Goal: Information Seeking & Learning: Stay updated

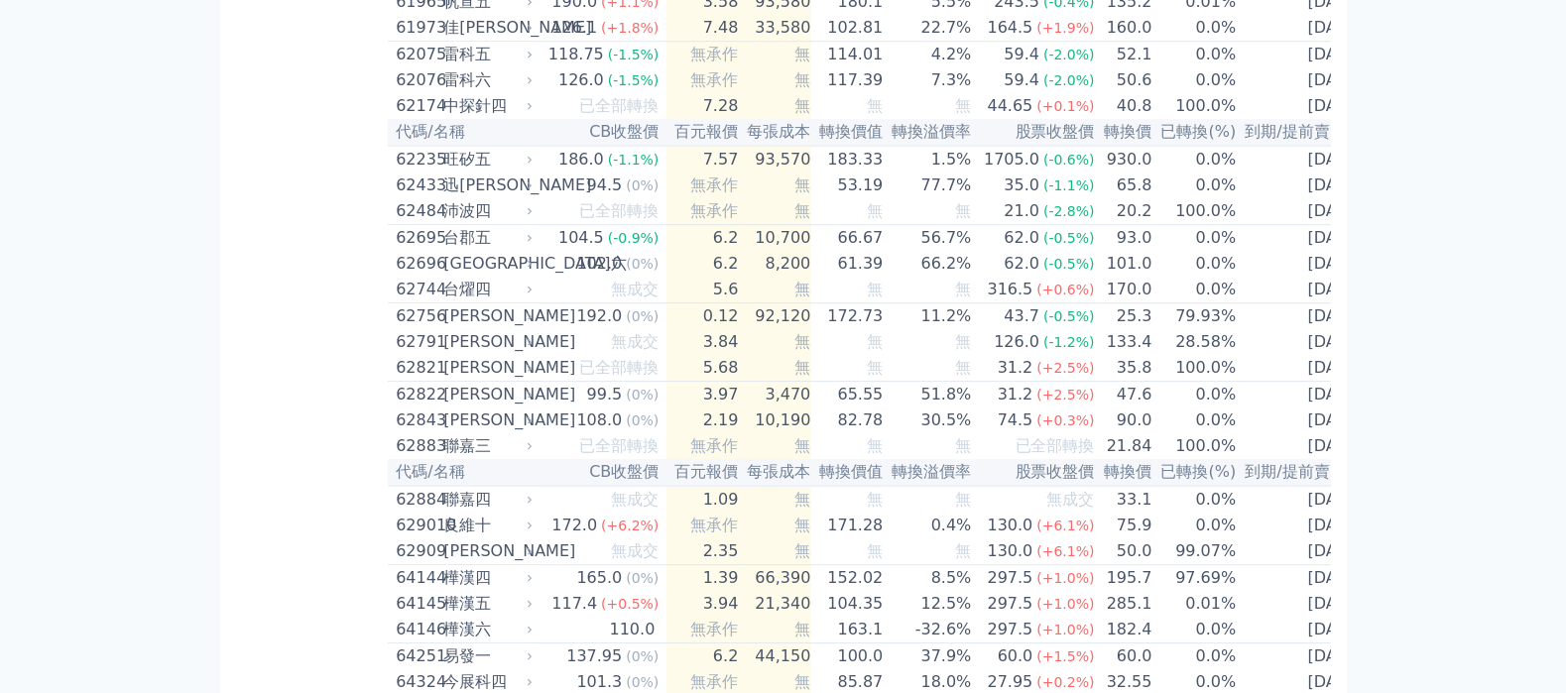
scroll to position [7406, 0]
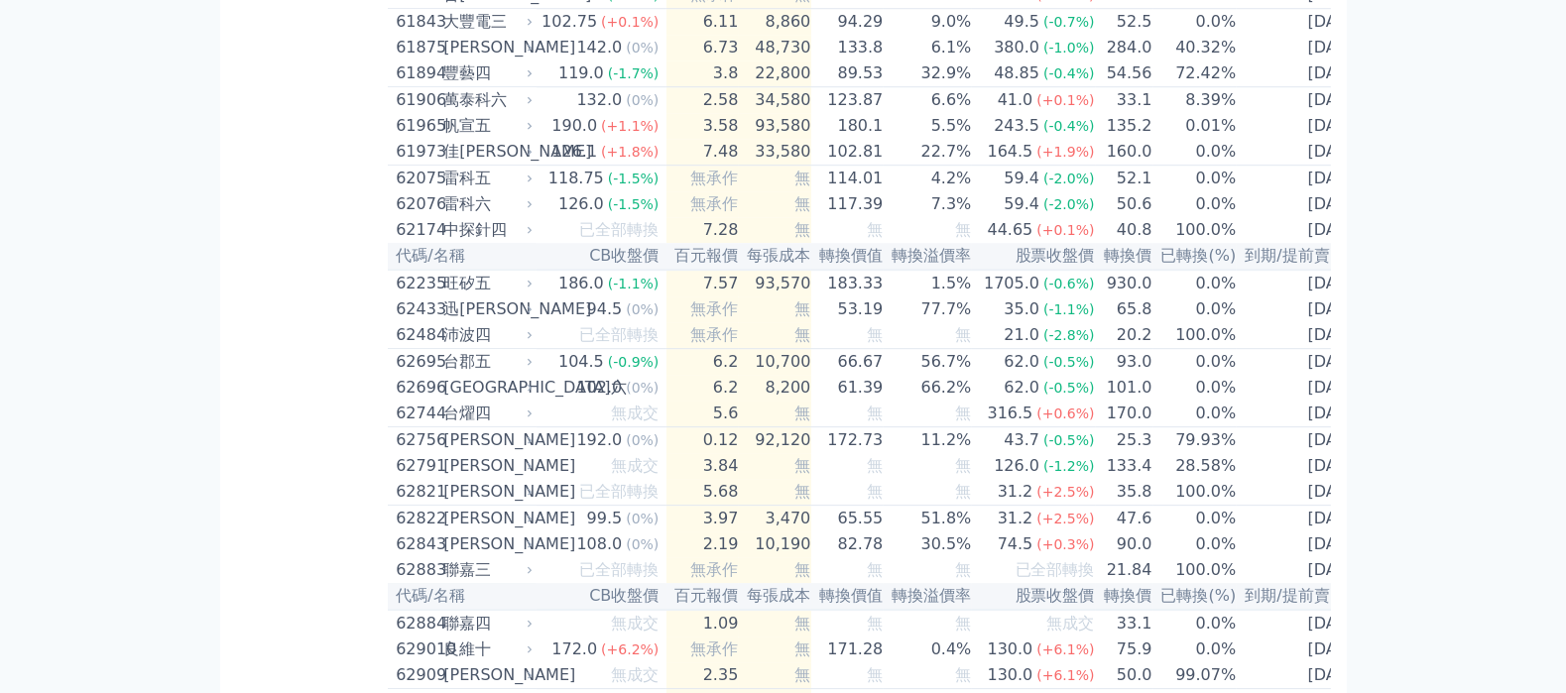
scroll to position [7406, 0]
